Goal: Navigation & Orientation: Find specific page/section

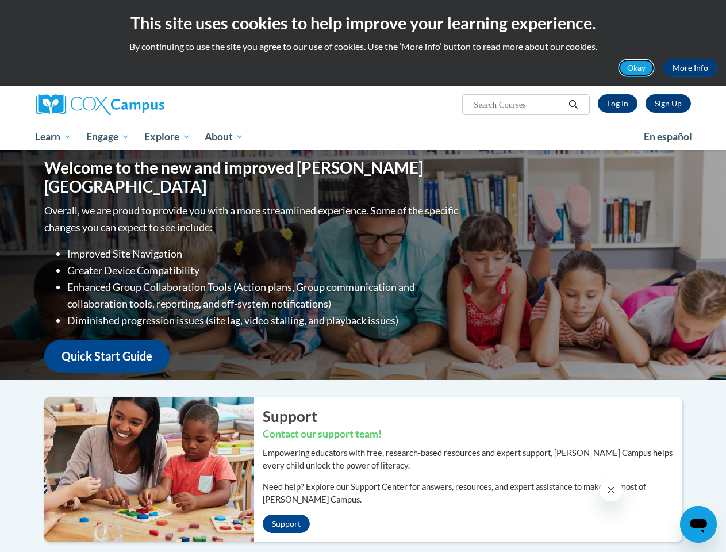
click at [637, 68] on button "Okay" at bounding box center [636, 68] width 37 height 18
click at [574, 150] on div "Welcome to the new and improved [PERSON_NAME] Campus Overall, we are proud to p…" at bounding box center [363, 265] width 672 height 230
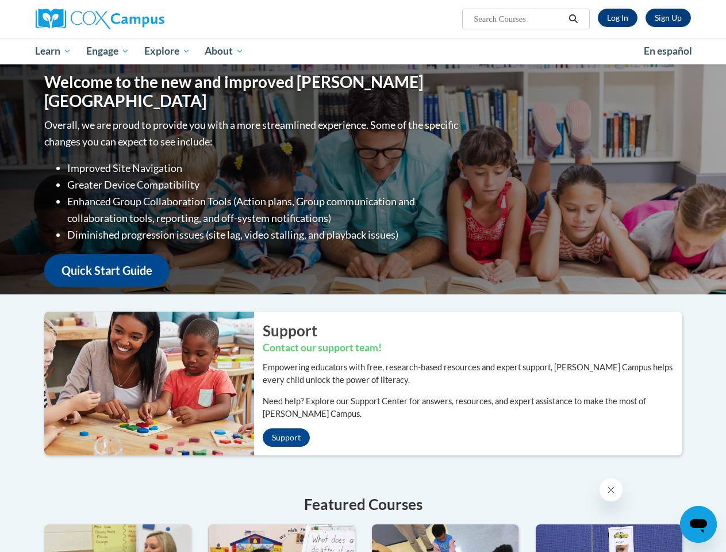
click at [109, 137] on p "Overall, we are proud to provide you with a more streamlined experience. Some o…" at bounding box center [252, 132] width 417 height 33
click at [168, 137] on p "Overall, we are proud to provide you with a more streamlined experience. Some o…" at bounding box center [252, 132] width 417 height 33
click at [610, 490] on icon "Close message from company" at bounding box center [611, 490] width 6 height 6
click at [698, 524] on icon "Open messaging window" at bounding box center [698, 526] width 17 height 14
